Goal: Transaction & Acquisition: Purchase product/service

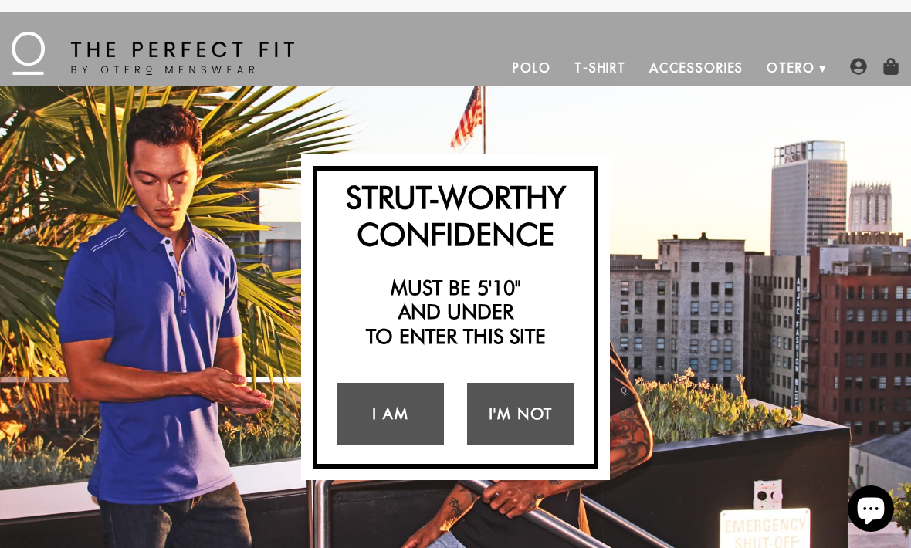
click at [392, 431] on link "I Am" at bounding box center [390, 414] width 107 height 62
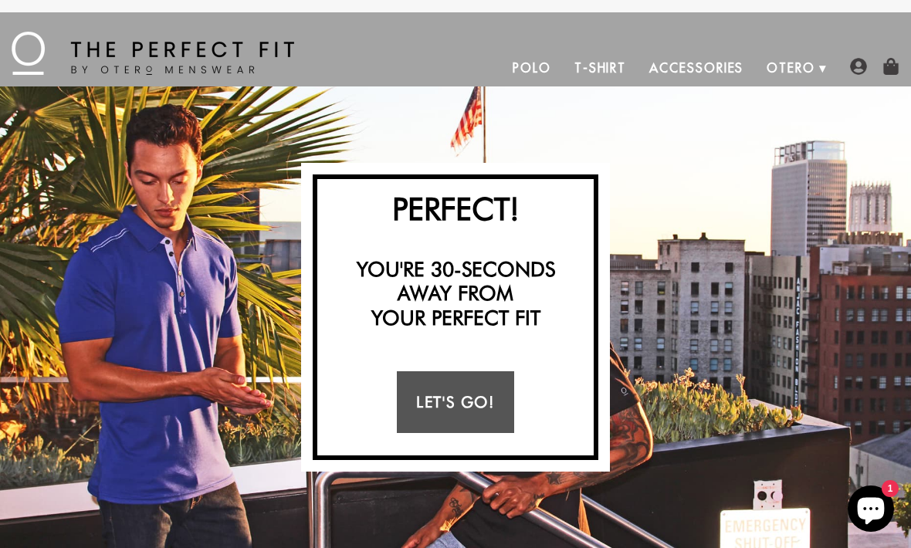
click at [476, 407] on link "Let's Go!" at bounding box center [455, 402] width 117 height 62
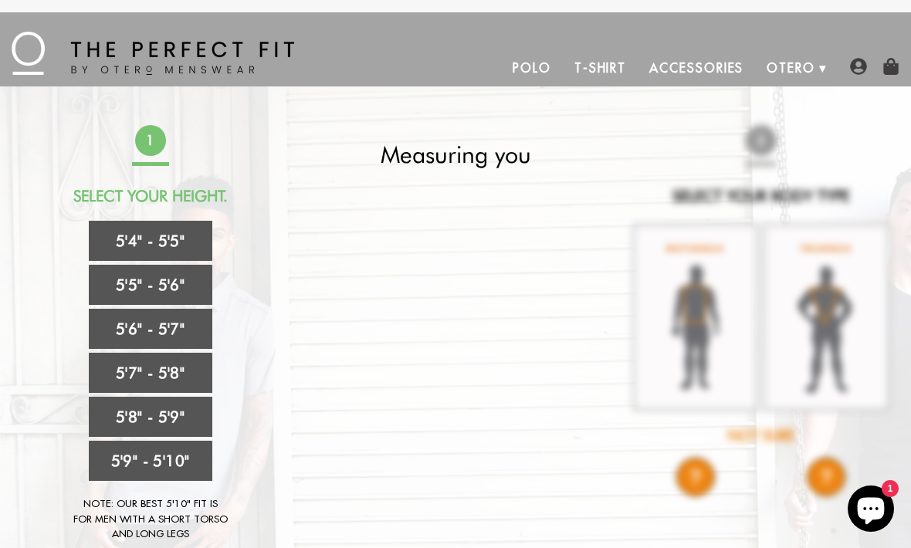
click at [124, 240] on link "5'4" - 5'5"" at bounding box center [151, 241] width 124 height 40
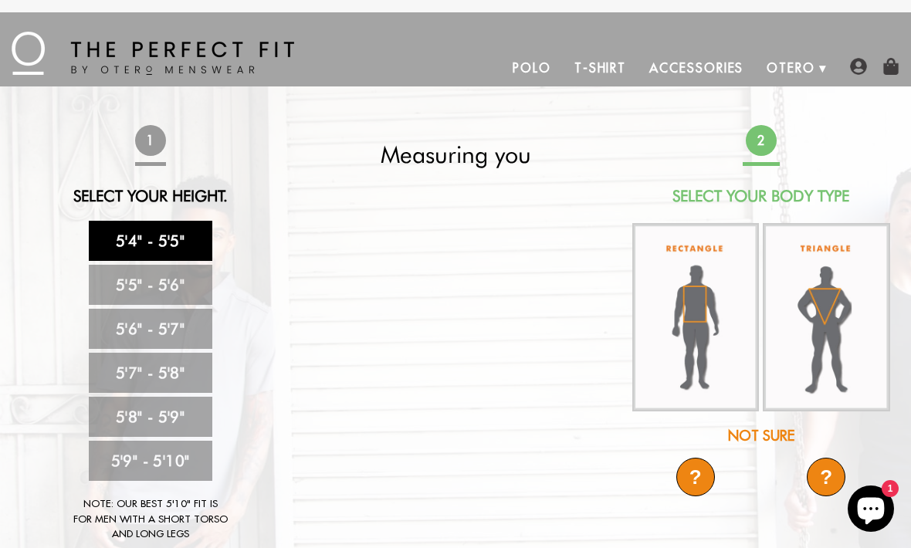
click at [719, 327] on img at bounding box center [695, 317] width 127 height 189
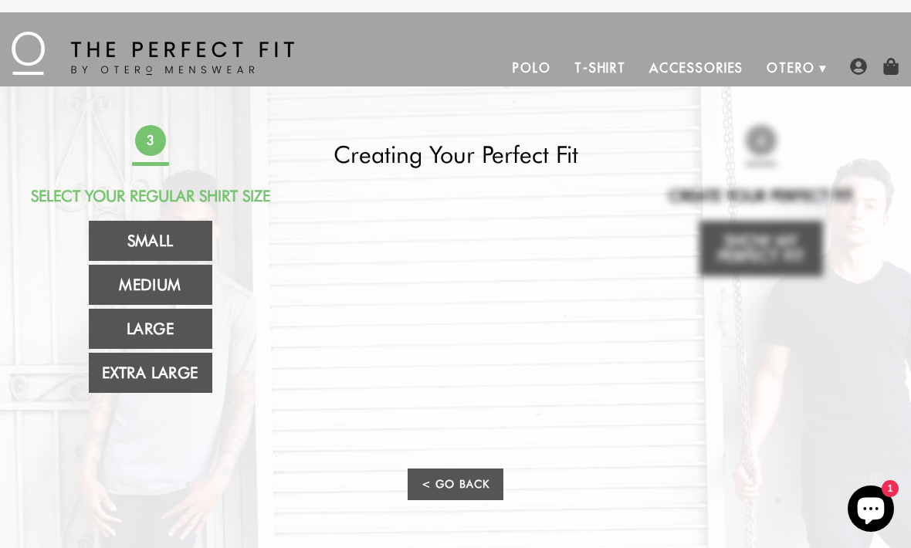
click at [141, 323] on link "Large" at bounding box center [151, 329] width 124 height 40
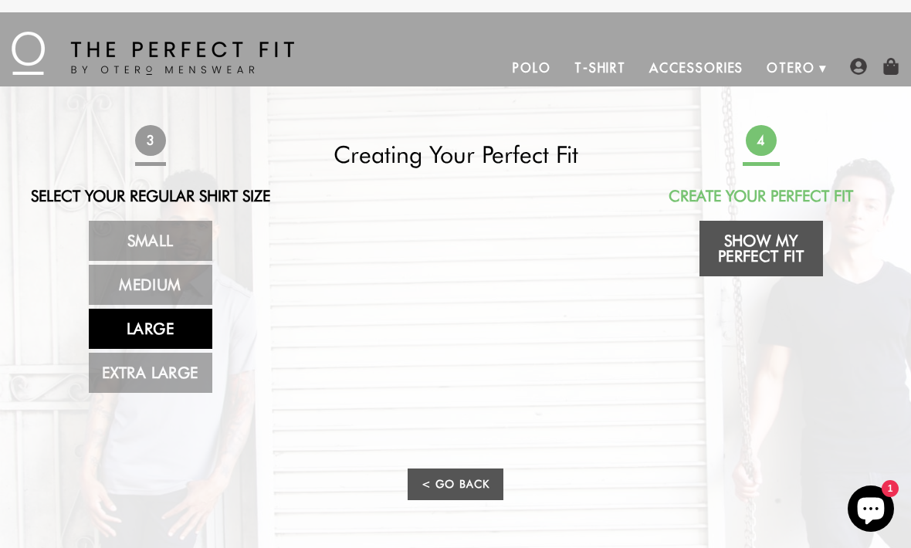
click at [794, 255] on link "Show My Perfect Fit" at bounding box center [761, 249] width 124 height 56
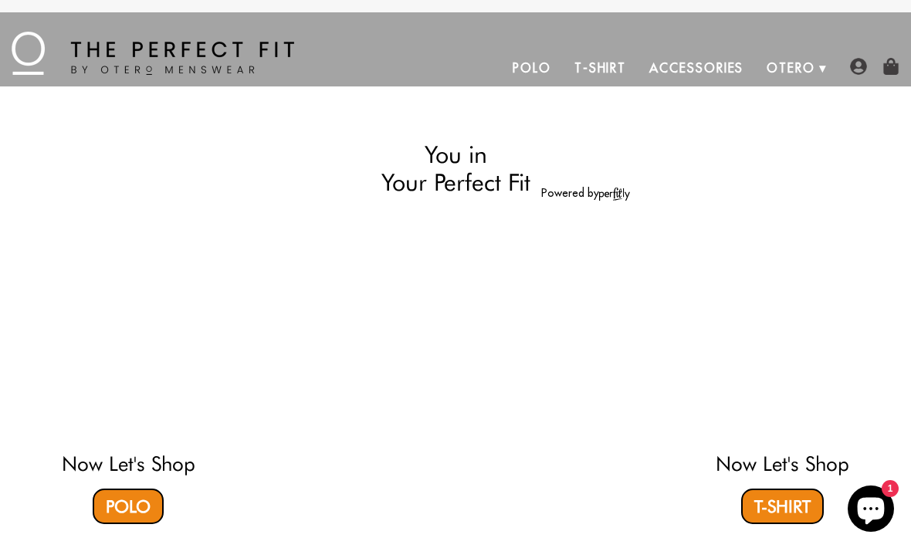
select select "L"
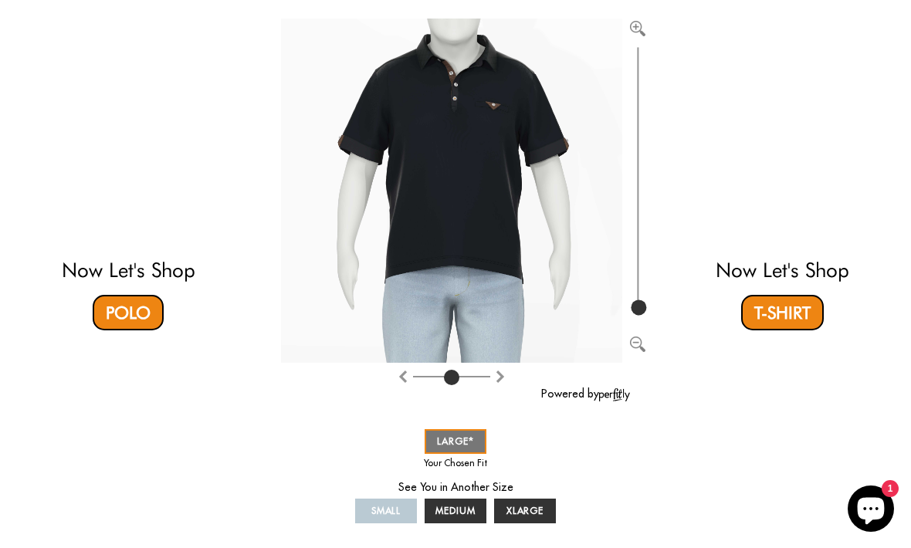
scroll to position [194, 0]
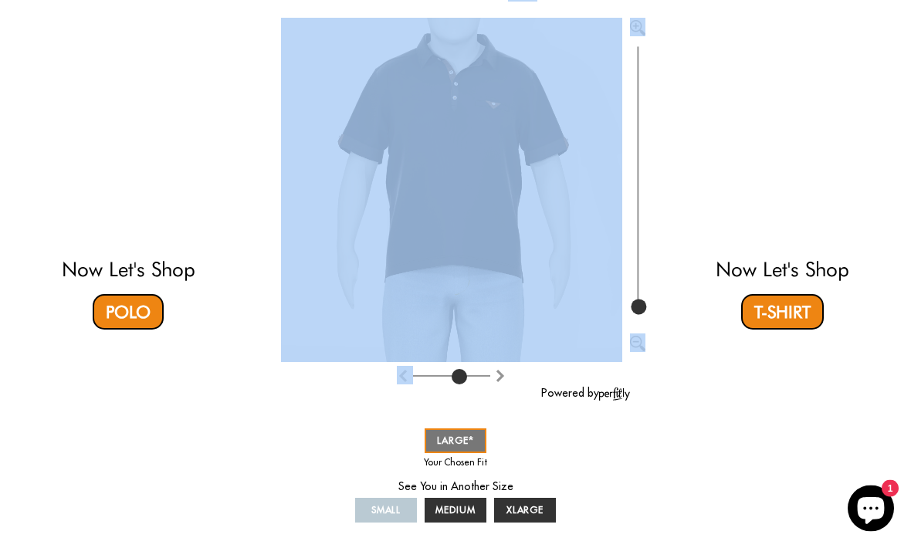
click at [460, 379] on input "range" at bounding box center [451, 380] width 77 height 2
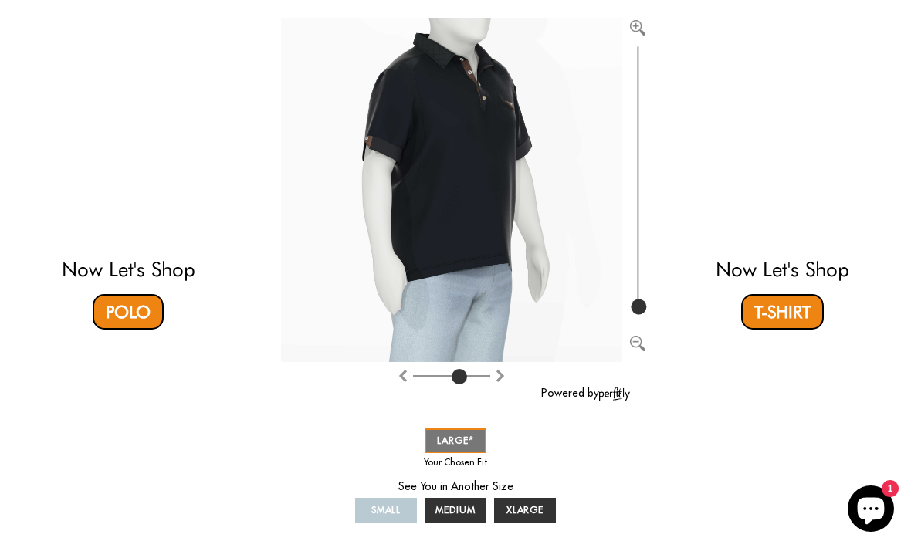
click at [401, 377] on img "Rotate clockwise" at bounding box center [403, 376] width 12 height 12
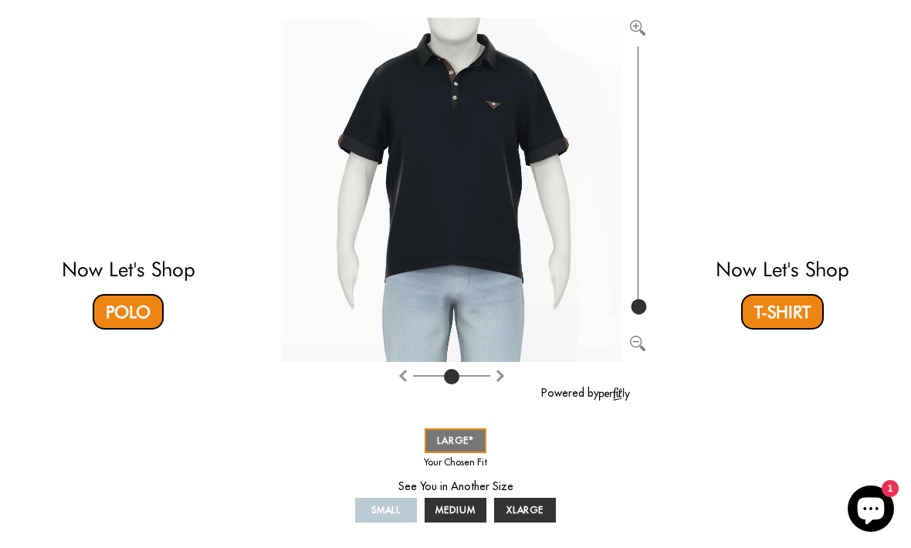
click at [404, 377] on img "Rotate clockwise" at bounding box center [403, 376] width 12 height 12
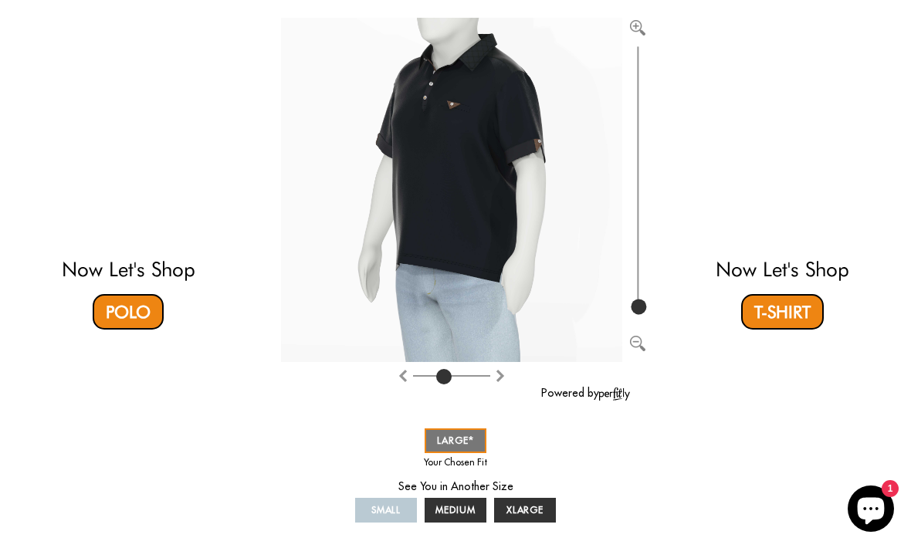
click at [398, 374] on img "Rotate clockwise" at bounding box center [403, 376] width 12 height 12
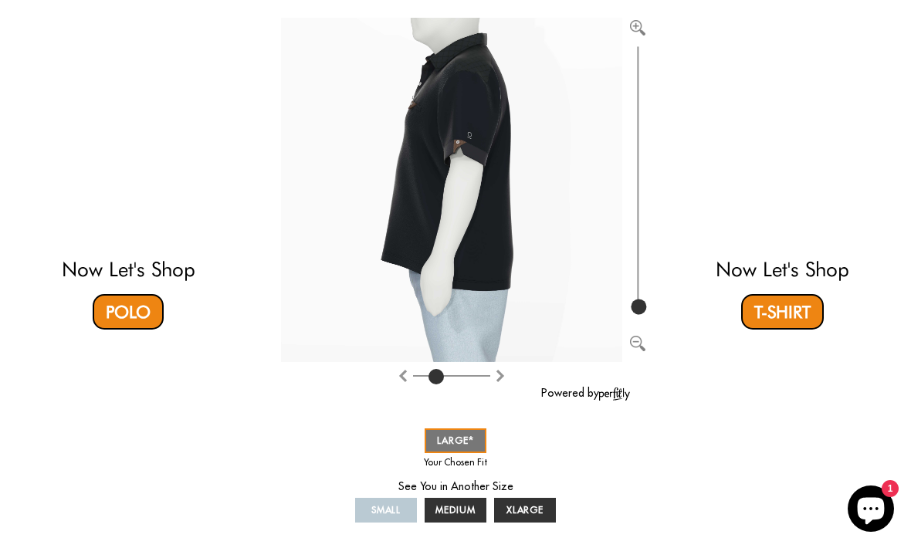
click at [399, 371] on img "Rotate clockwise" at bounding box center [403, 376] width 12 height 12
type input "1"
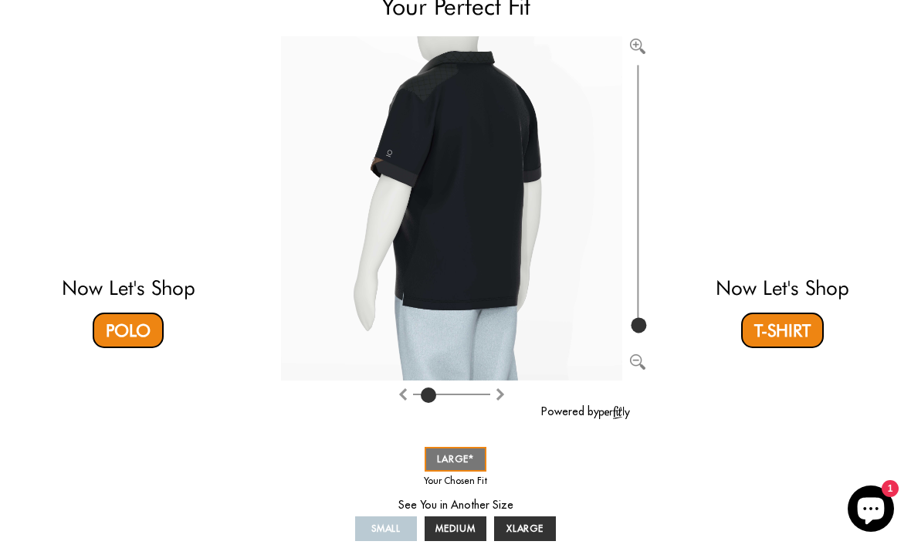
scroll to position [175, 0]
click at [800, 316] on link "T-Shirt" at bounding box center [782, 331] width 83 height 36
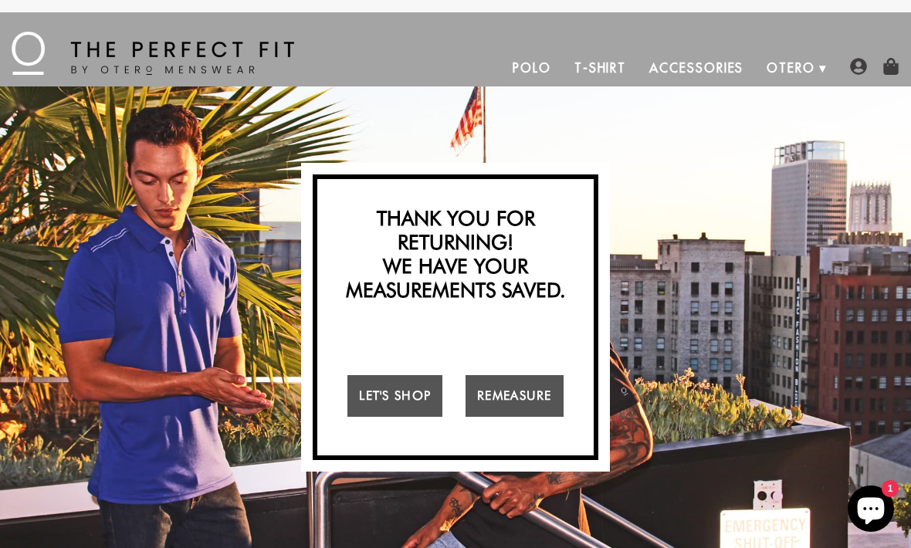
click at [621, 0] on div at bounding box center [455, 6] width 911 height 12
